Goal: Information Seeking & Learning: Find contact information

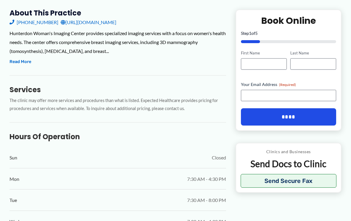
scroll to position [212, 0]
click at [21, 61] on button "Read More" at bounding box center [21, 62] width 22 height 7
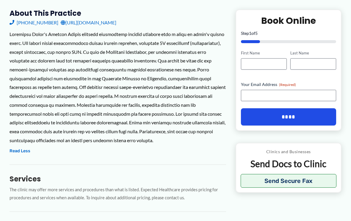
click at [26, 24] on link "[PHONE_NUMBER]" at bounding box center [34, 22] width 49 height 9
click at [116, 24] on link "[URL][DOMAIN_NAME]" at bounding box center [89, 22] width 56 height 9
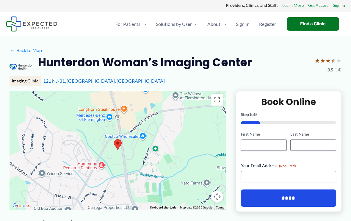
scroll to position [0, 0]
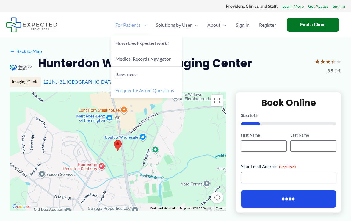
click at [125, 95] on link "Frequently Asked Questions" at bounding box center [146, 89] width 71 height 15
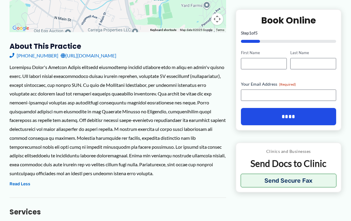
scroll to position [172, 0]
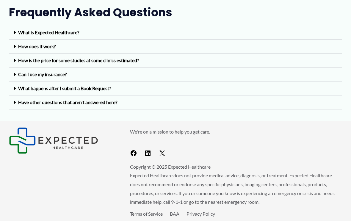
scroll to position [40, 0]
click at [29, 105] on link "Have other questions that aren't answered here?" at bounding box center [67, 103] width 99 height 6
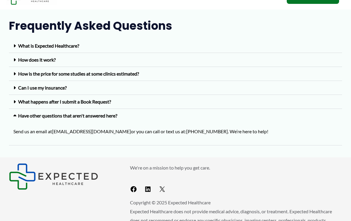
scroll to position [0, 0]
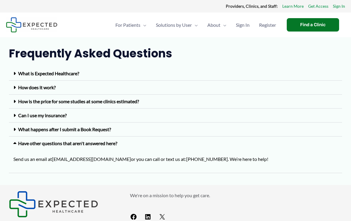
click at [21, 76] on link "What is Expected Healthcare?" at bounding box center [48, 74] width 61 height 6
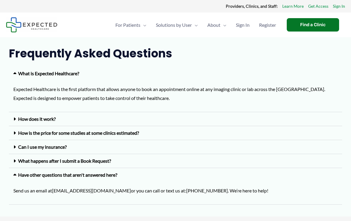
click at [15, 117] on icon at bounding box center [14, 119] width 2 height 5
